Goal: Information Seeking & Learning: Learn about a topic

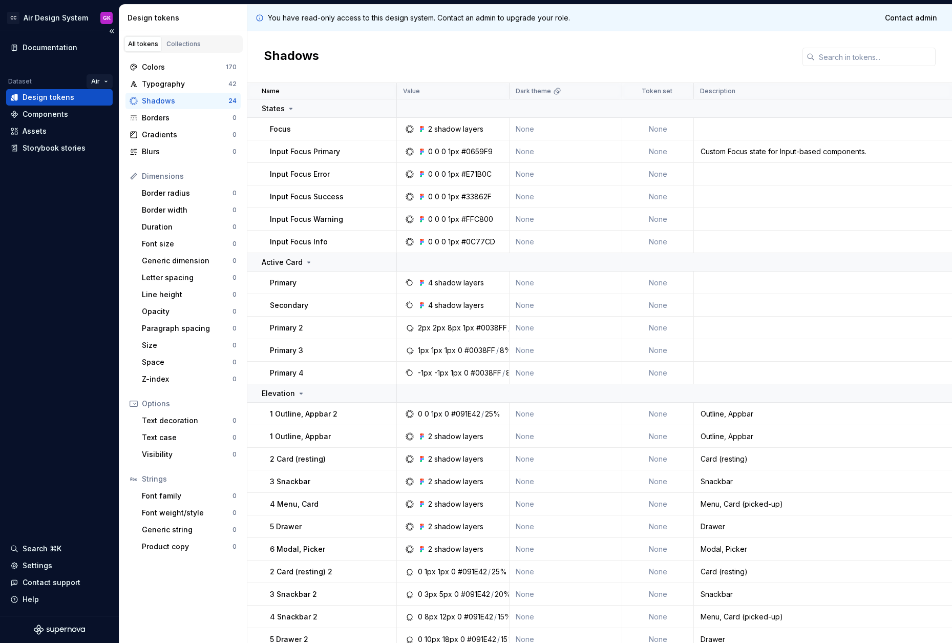
click at [97, 80] on html "CC Air Design System GK Documentation Dataset Air Design tokens Components Asse…" at bounding box center [476, 321] width 952 height 643
click at [91, 78] on html "CC Air Design System GK Documentation Dataset Air Design tokens Components Asse…" at bounding box center [476, 321] width 952 height 643
click at [70, 110] on div "Components" at bounding box center [59, 114] width 98 height 10
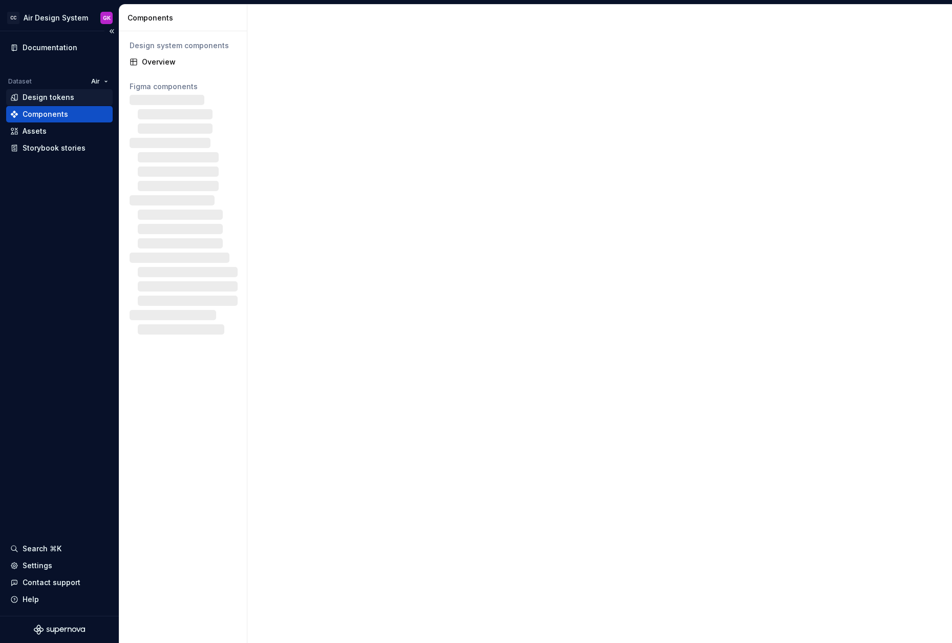
click at [69, 99] on div "Design tokens" at bounding box center [49, 97] width 52 height 10
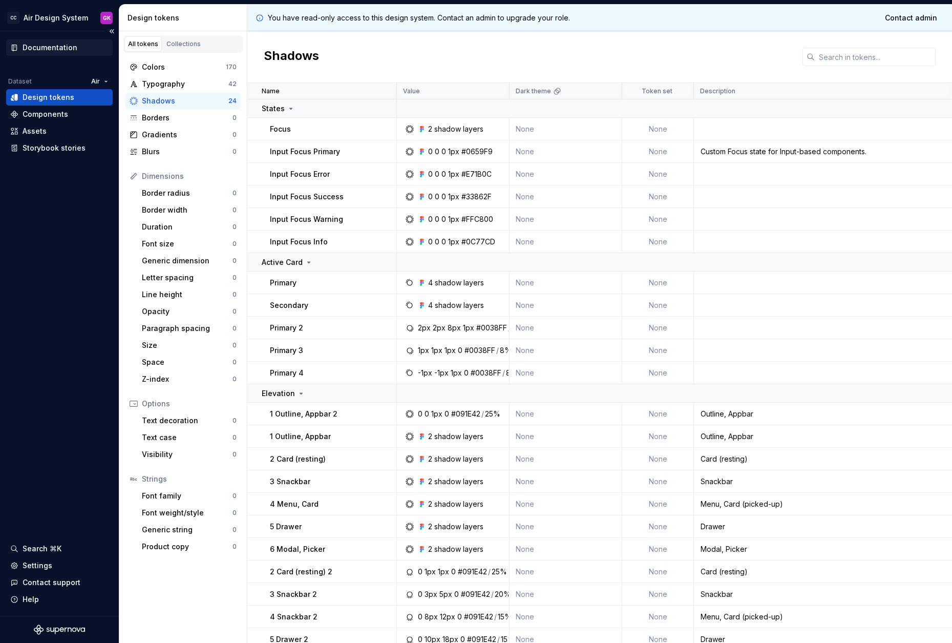
click at [73, 55] on div "Documentation" at bounding box center [59, 47] width 107 height 16
click at [64, 151] on div "Storybook stories" at bounding box center [54, 148] width 63 height 10
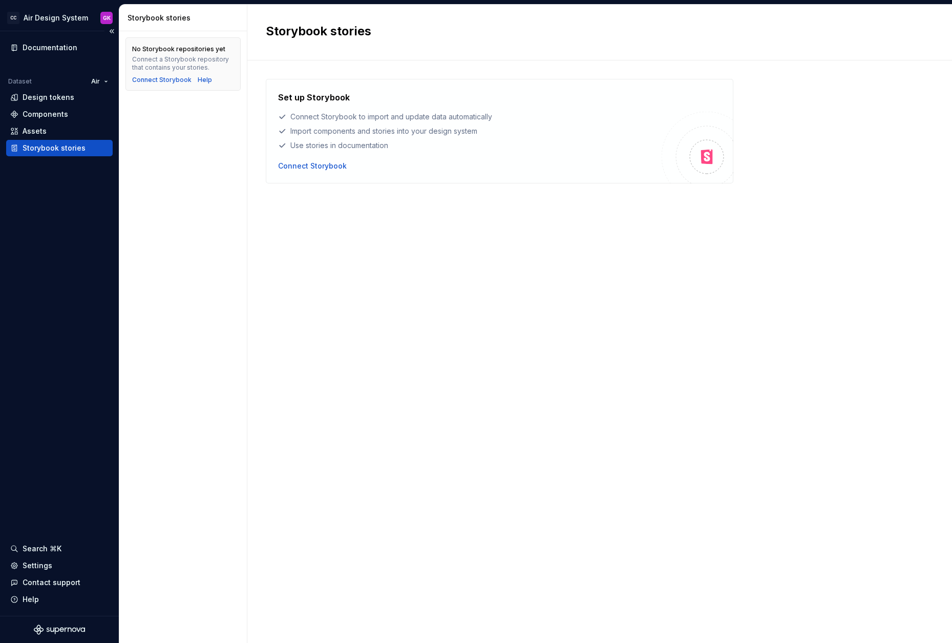
click at [71, 149] on div "Storybook stories" at bounding box center [54, 148] width 63 height 10
click at [56, 112] on div "Components" at bounding box center [46, 114] width 46 height 10
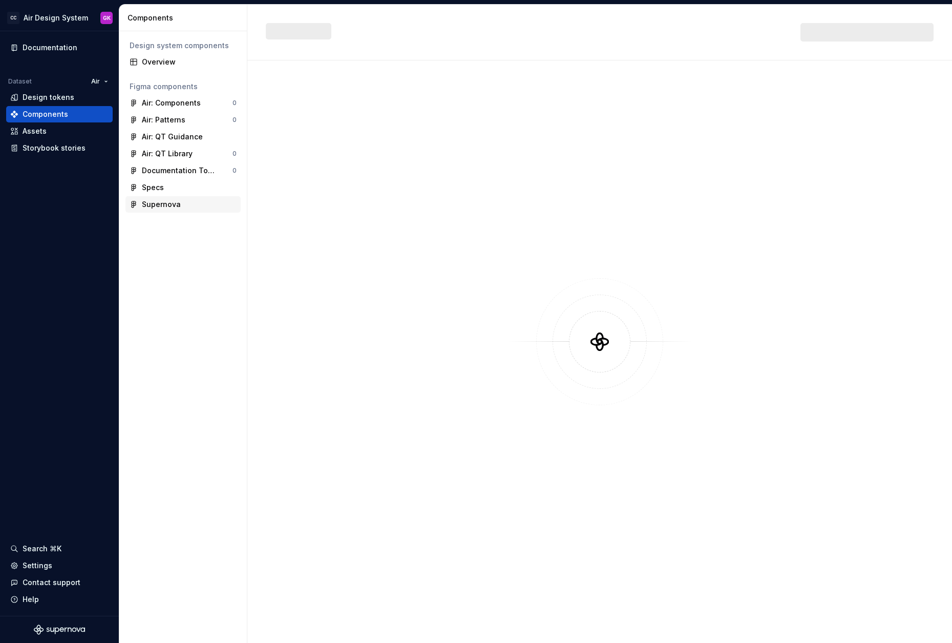
click at [168, 202] on div "Supernova" at bounding box center [161, 204] width 39 height 10
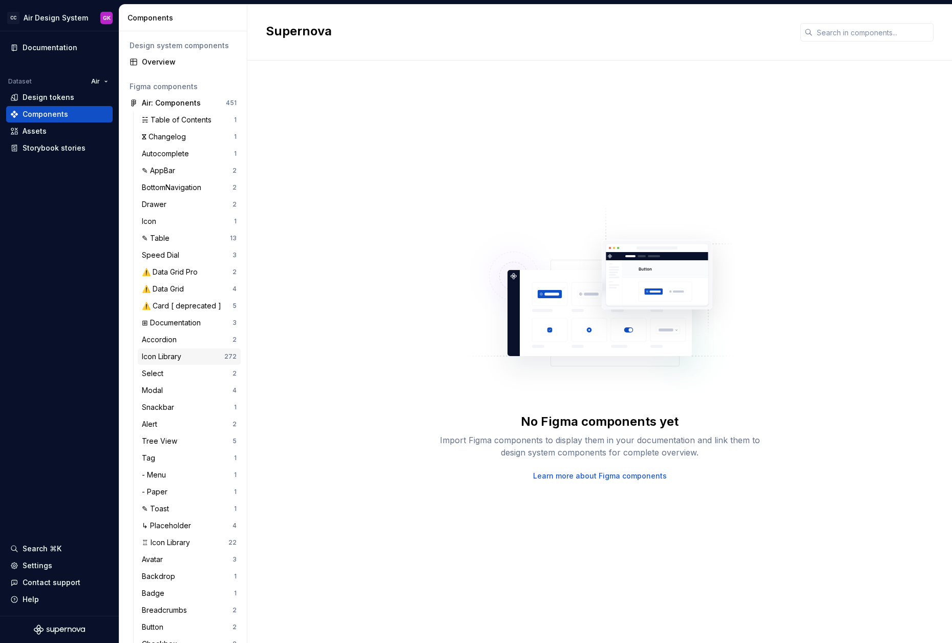
click at [164, 350] on div "Icon Library 272" at bounding box center [189, 356] width 103 height 16
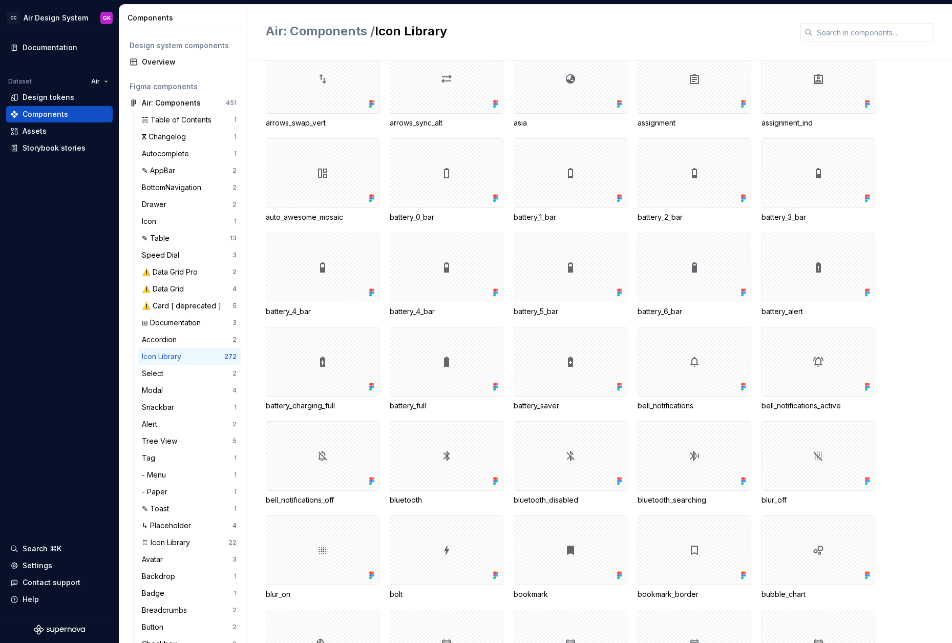
scroll to position [286, 0]
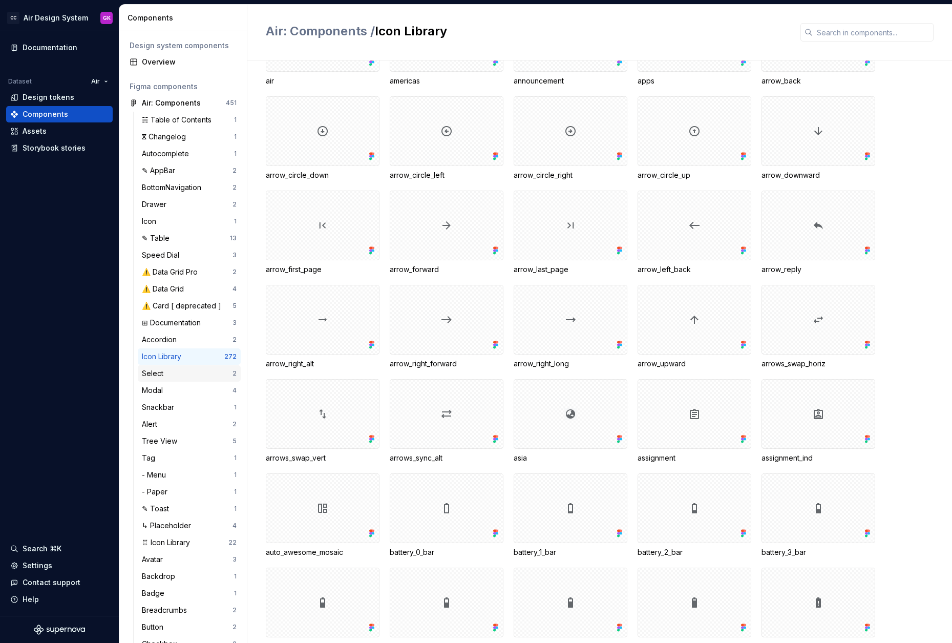
click at [159, 371] on div "Select" at bounding box center [155, 373] width 26 height 10
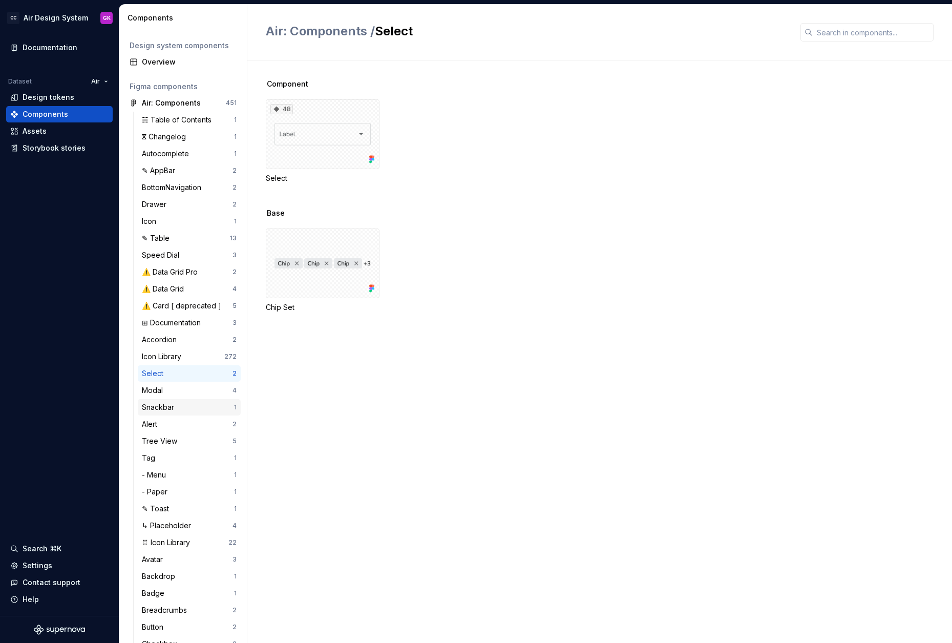
click at [161, 403] on div "Snackbar" at bounding box center [160, 407] width 36 height 10
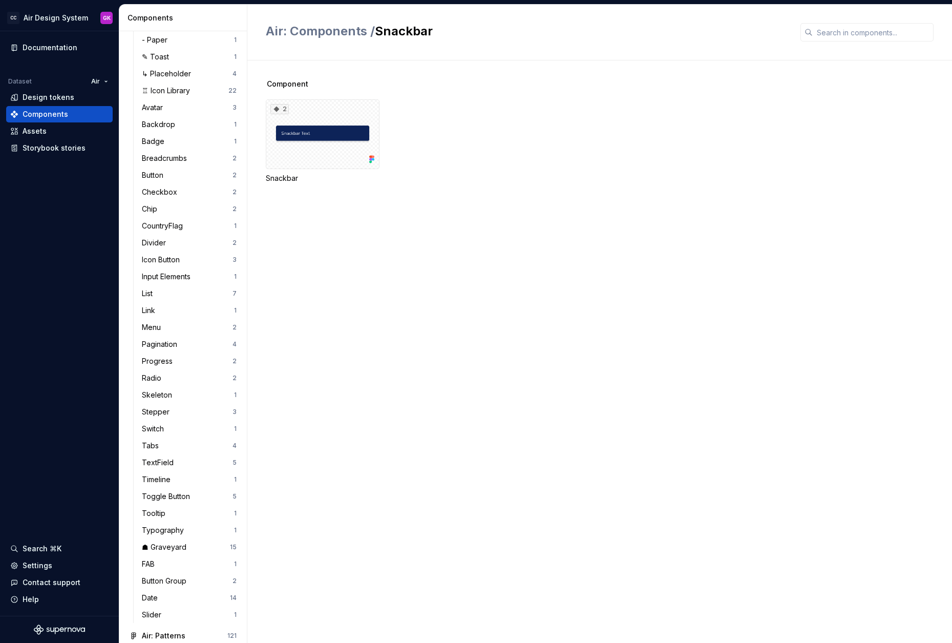
scroll to position [679, 0]
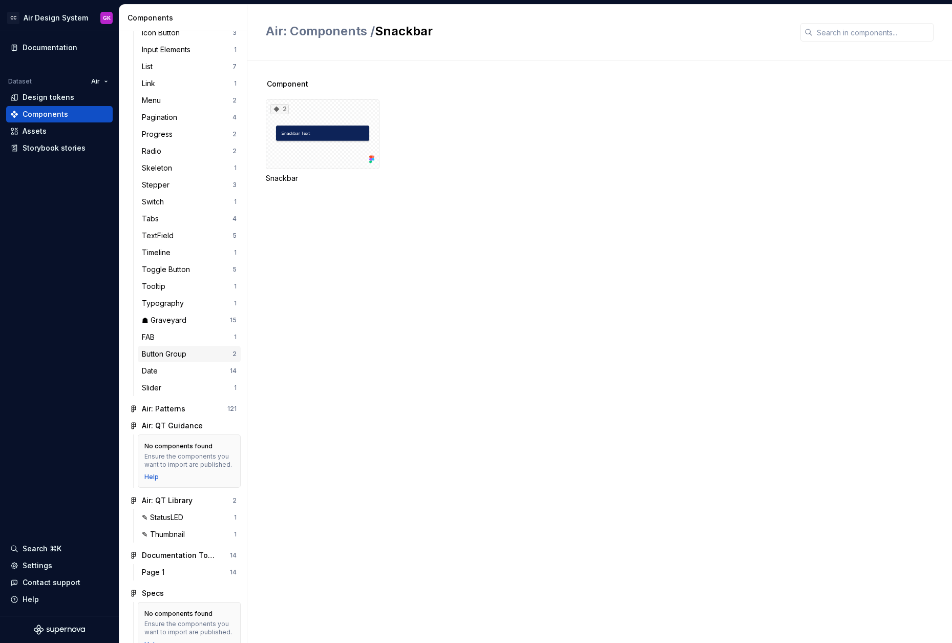
click at [160, 357] on div "Button Group" at bounding box center [166, 354] width 49 height 10
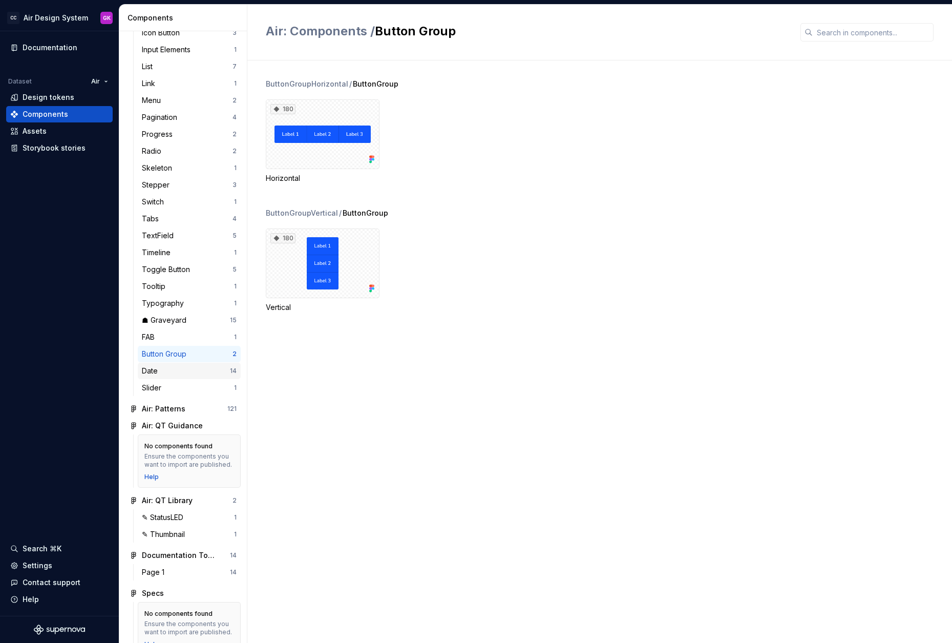
click at [157, 372] on div "Date" at bounding box center [152, 371] width 20 height 10
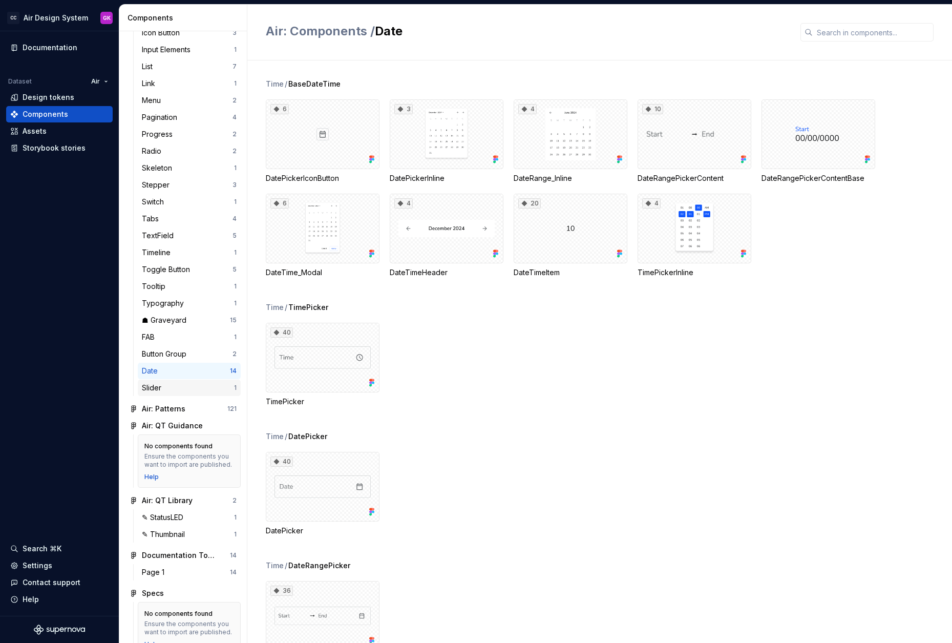
click at [162, 389] on div "Slider" at bounding box center [154, 388] width 24 height 10
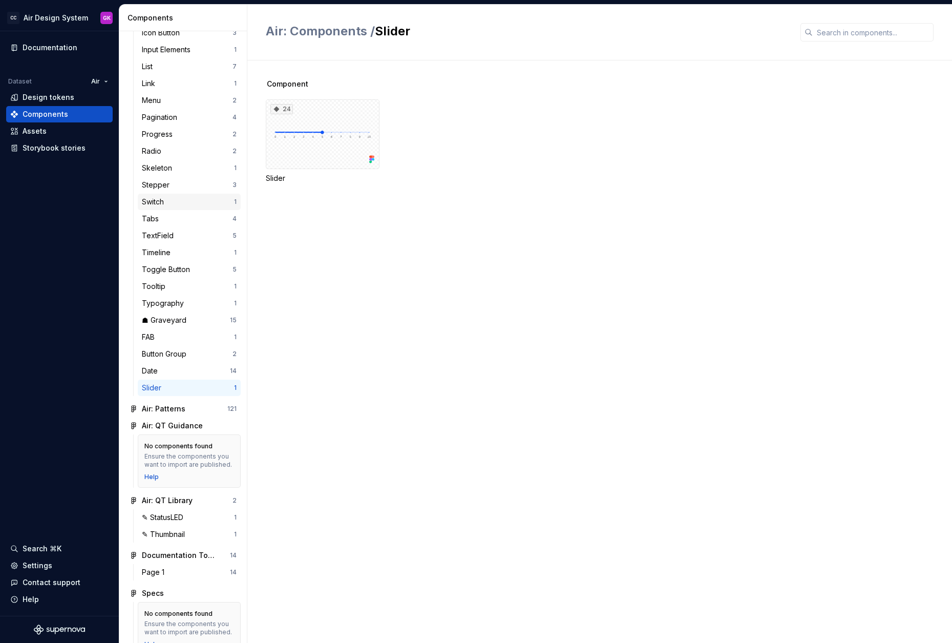
click at [175, 206] on div "Switch" at bounding box center [188, 202] width 92 height 10
click at [171, 221] on div "Tabs" at bounding box center [187, 219] width 91 height 10
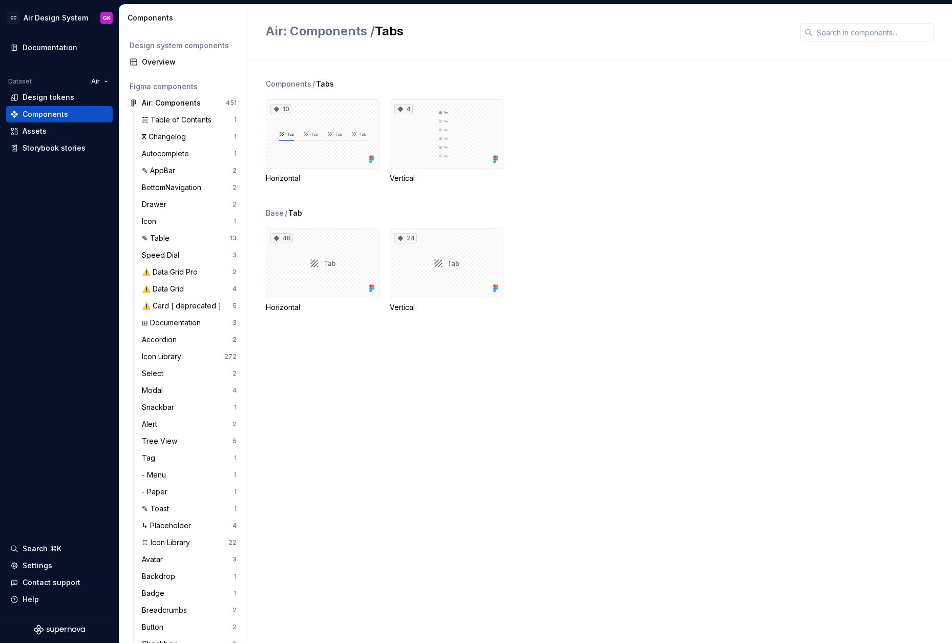
click at [306, 35] on span "Air: Components /" at bounding box center [320, 31] width 109 height 15
